Goal: Check status: Check status

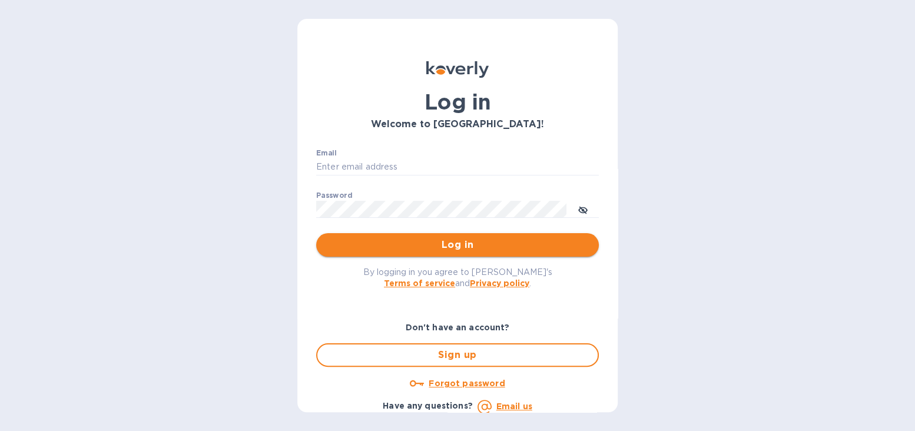
type input "accounting@resologix.com"
click at [452, 244] on span "Log in" at bounding box center [458, 245] width 264 height 14
